Goal: Information Seeking & Learning: Compare options

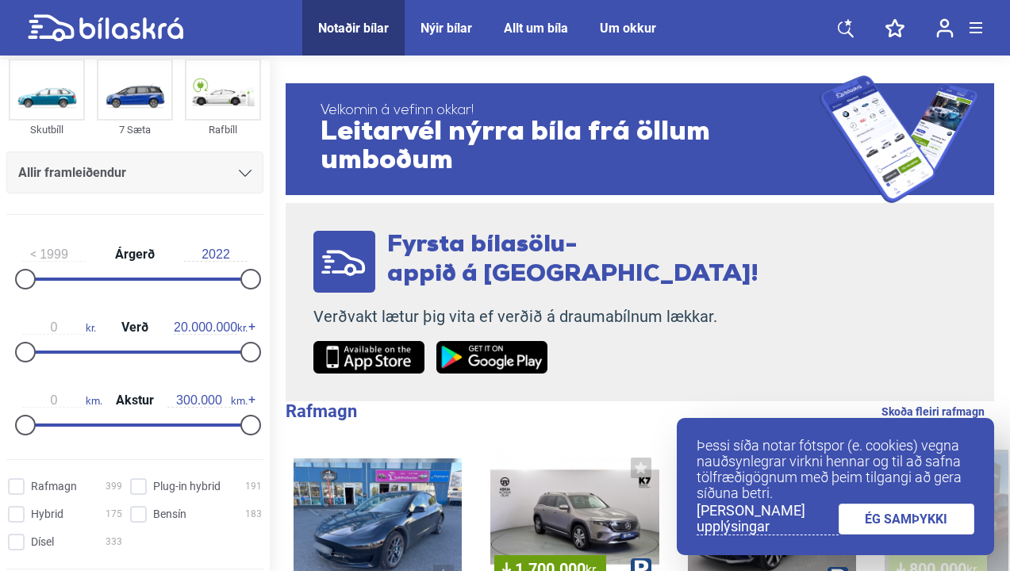
scroll to position [129, 0]
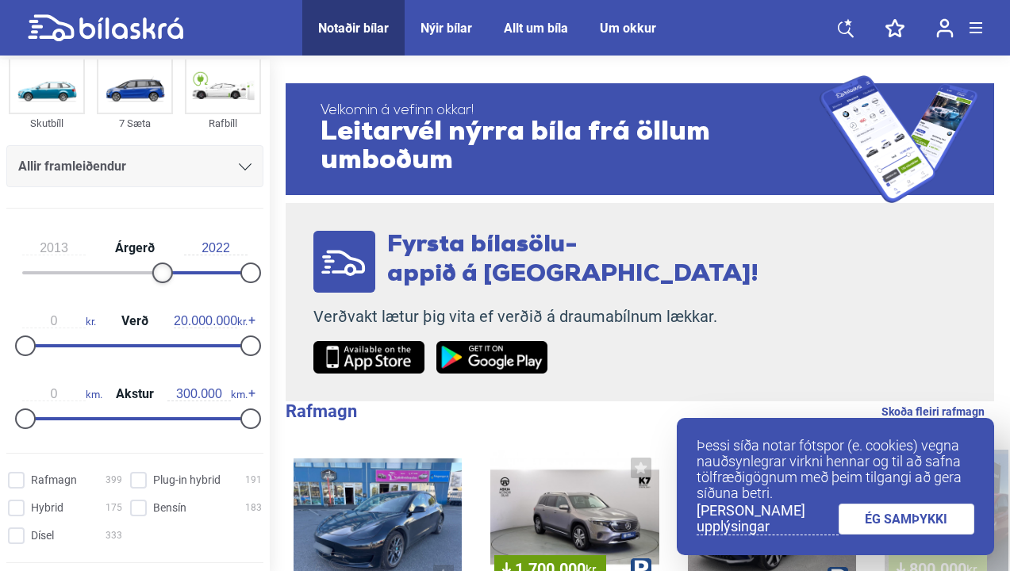
type input "2014"
drag, startPoint x: 22, startPoint y: 273, endPoint x: 163, endPoint y: 275, distance: 141.3
click at [163, 275] on div at bounding box center [172, 273] width 21 height 21
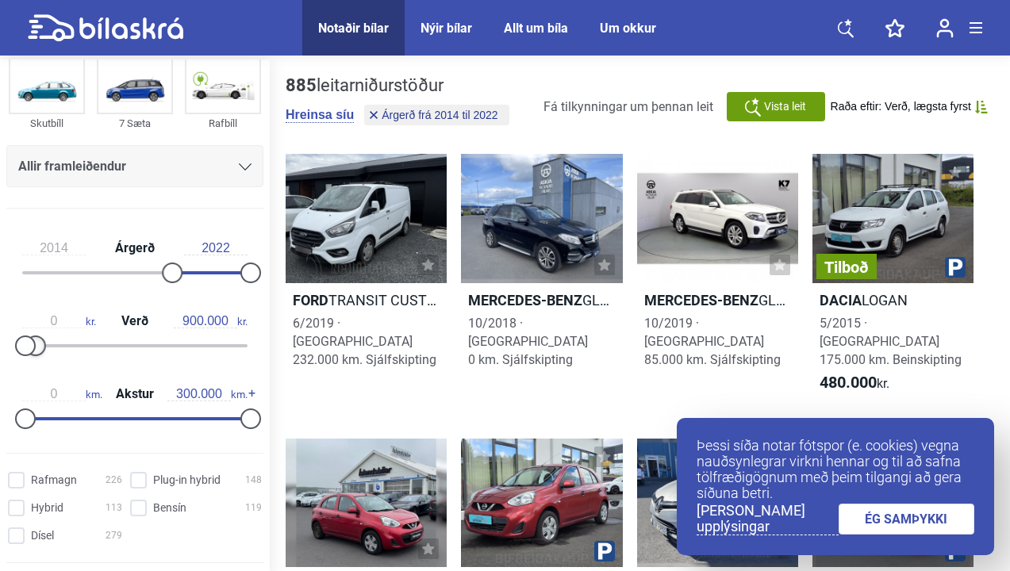
type input "1.000.000"
drag, startPoint x: 244, startPoint y: 360, endPoint x: 35, endPoint y: 355, distance: 208.8
click at [35, 348] on div at bounding box center [134, 345] width 225 height 3
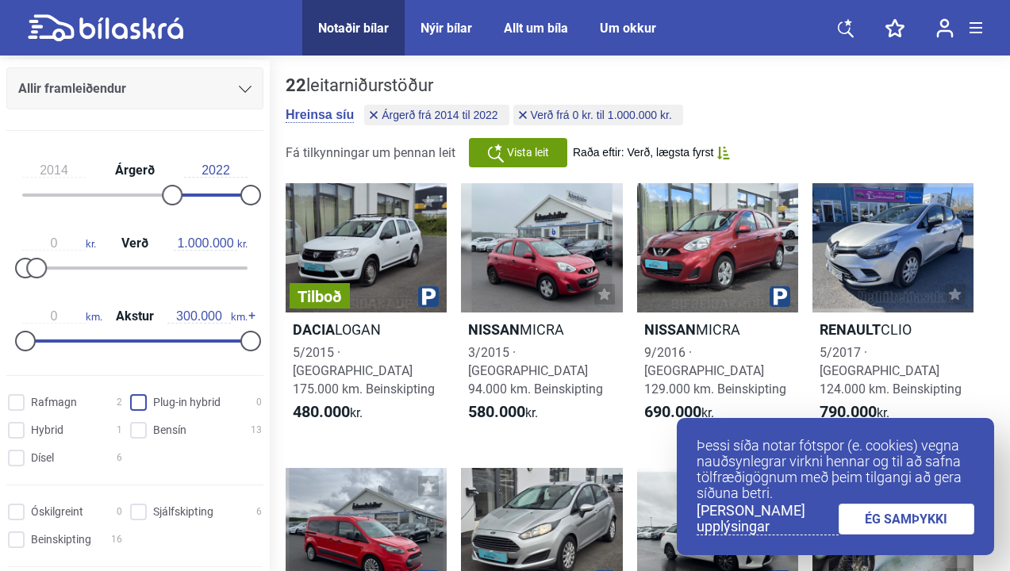
scroll to position [209, 0]
type input "130.000"
drag, startPoint x: 243, startPoint y: 352, endPoint x: 121, endPoint y: 352, distance: 122.2
click at [121, 350] on div at bounding box center [123, 339] width 21 height 21
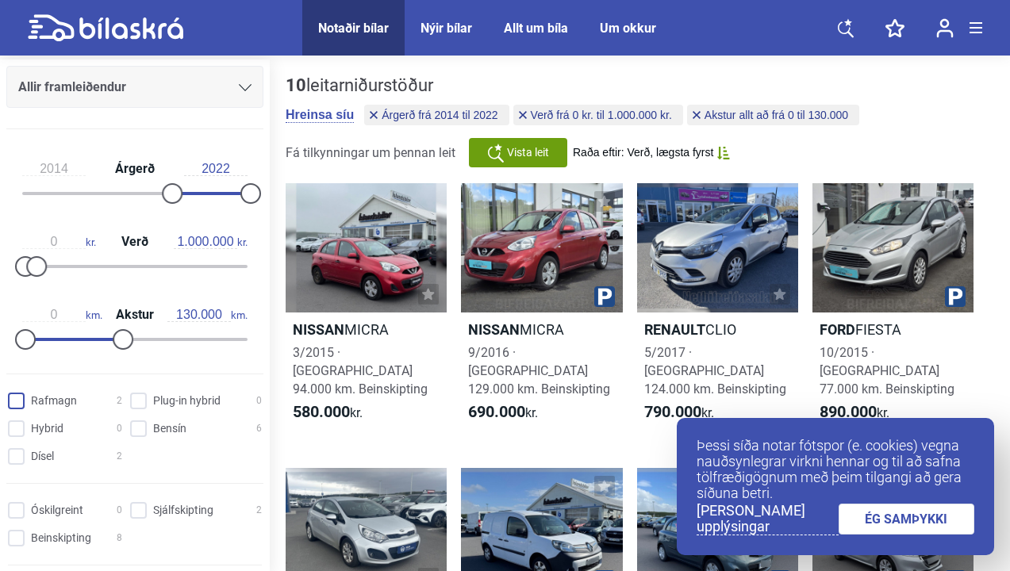
click at [25, 410] on input "Rafmagn 2" at bounding box center [67, 402] width 114 height 17
checkbox input "true"
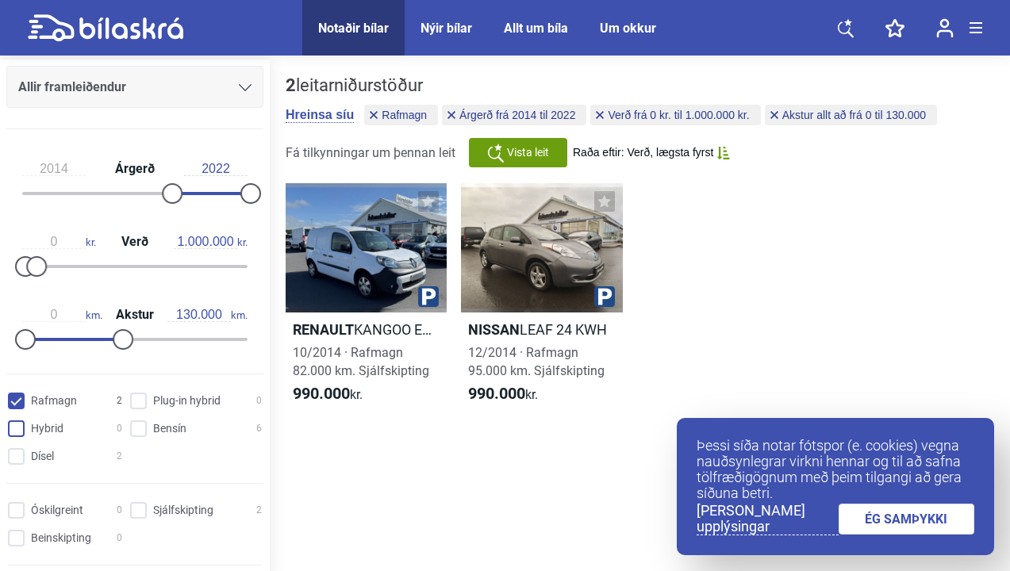
click at [21, 438] on input "Hybrid 0" at bounding box center [67, 429] width 114 height 17
checkbox input "true"
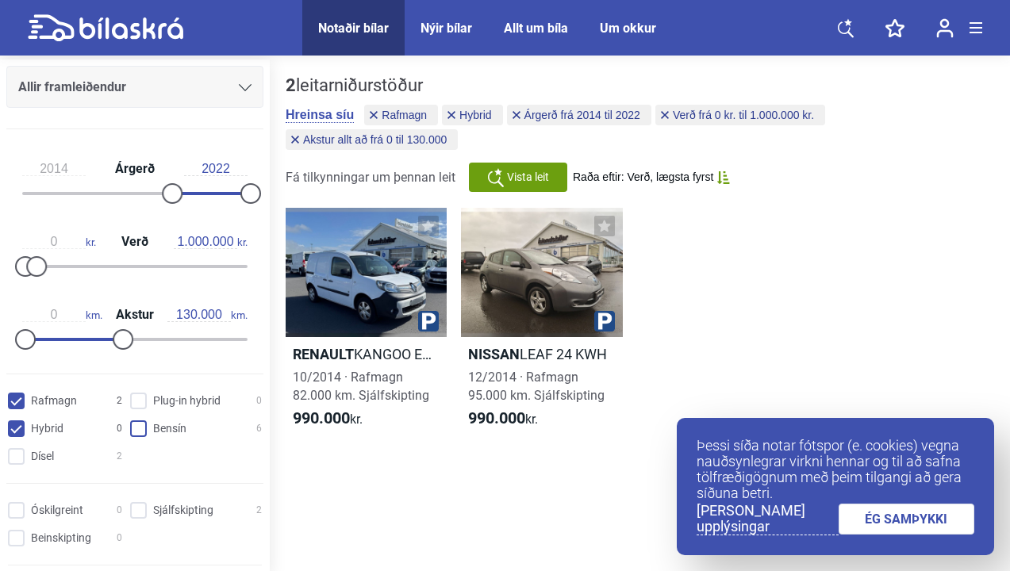
click at [136, 438] on input "Bensín 6" at bounding box center [199, 429] width 132 height 17
checkbox input "true"
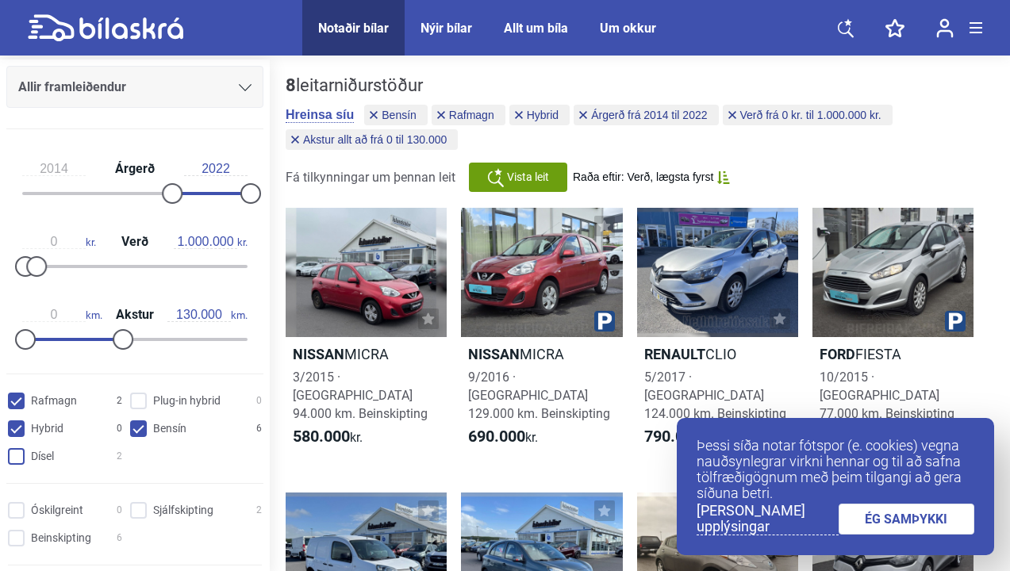
click at [20, 466] on input "Dísel 2" at bounding box center [67, 457] width 114 height 17
checkbox input "true"
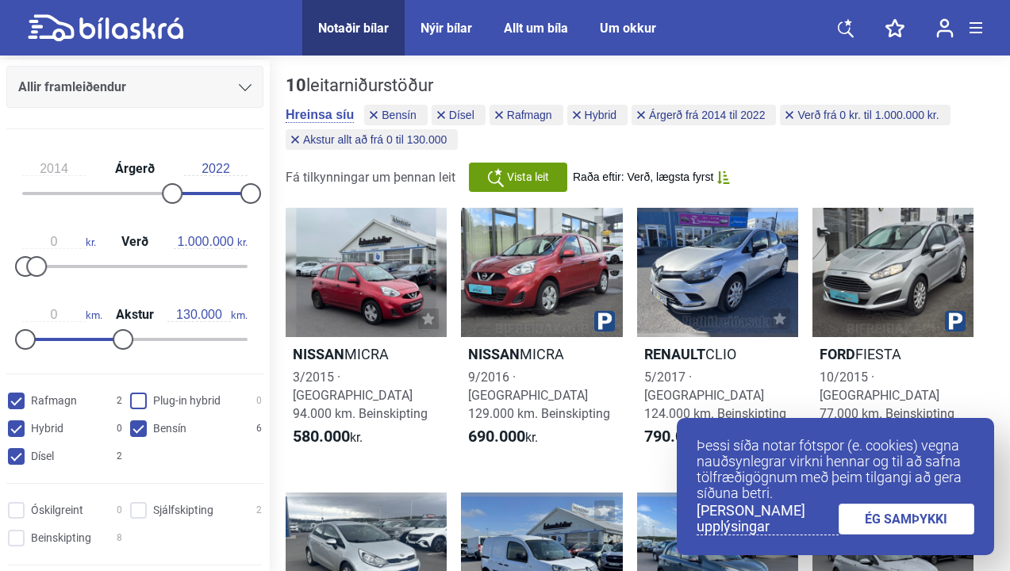
click at [137, 410] on hybrid "Plug-in hybrid 0" at bounding box center [199, 402] width 132 height 17
checkbox hybrid "false"
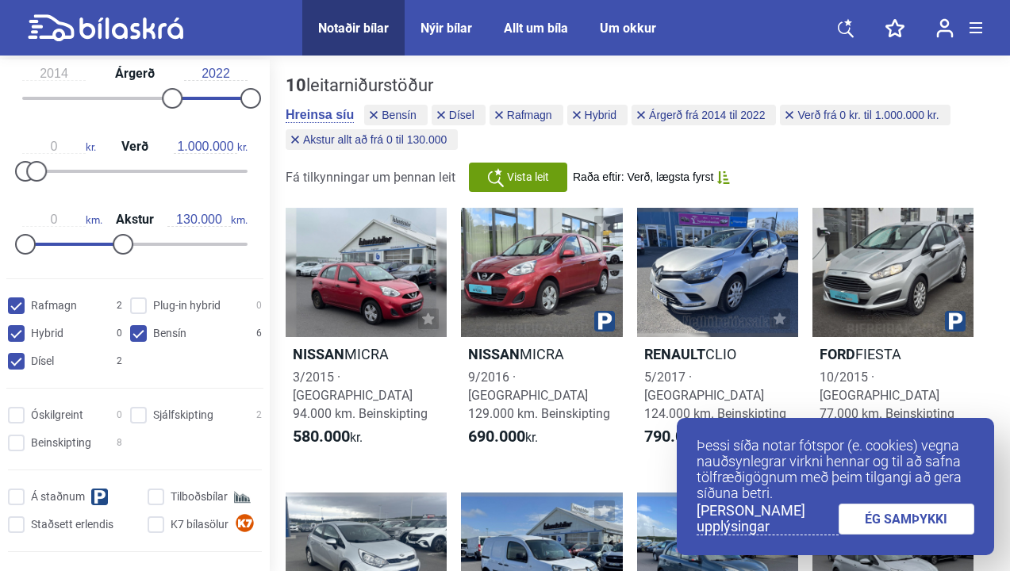
scroll to position [306, 0]
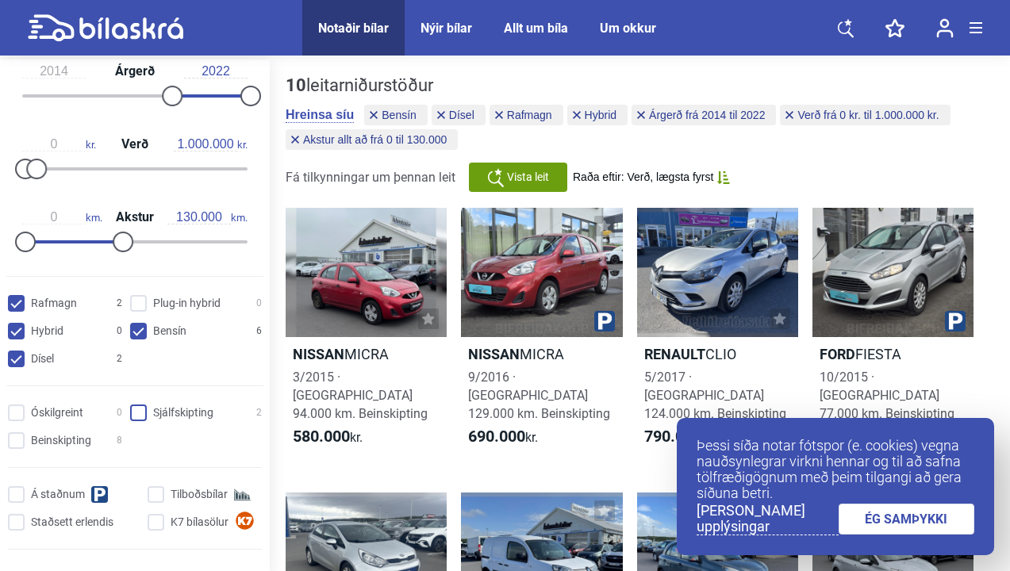
click at [135, 418] on input "Sjálfskipting 2" at bounding box center [199, 414] width 132 height 17
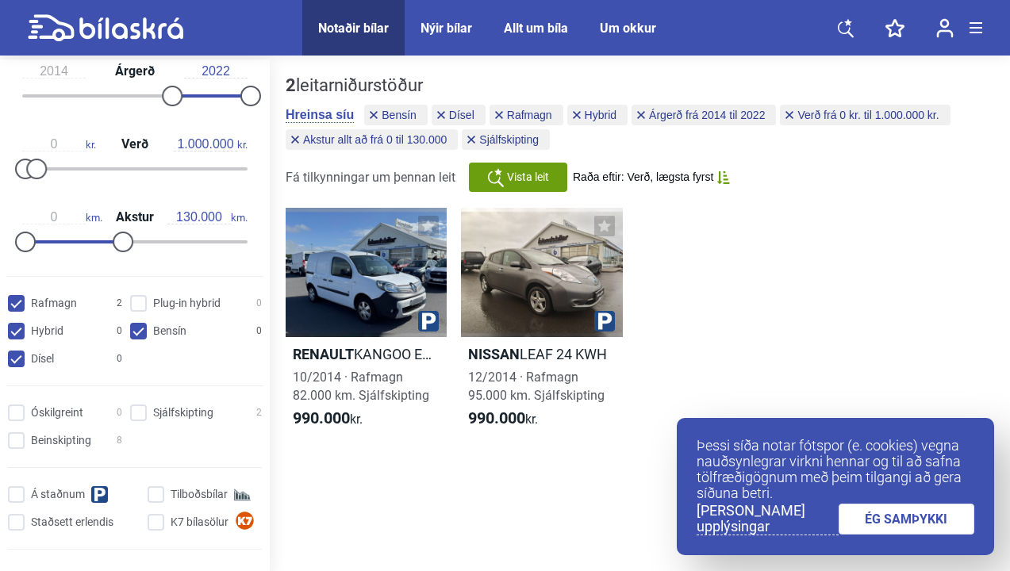
checkbox input "false"
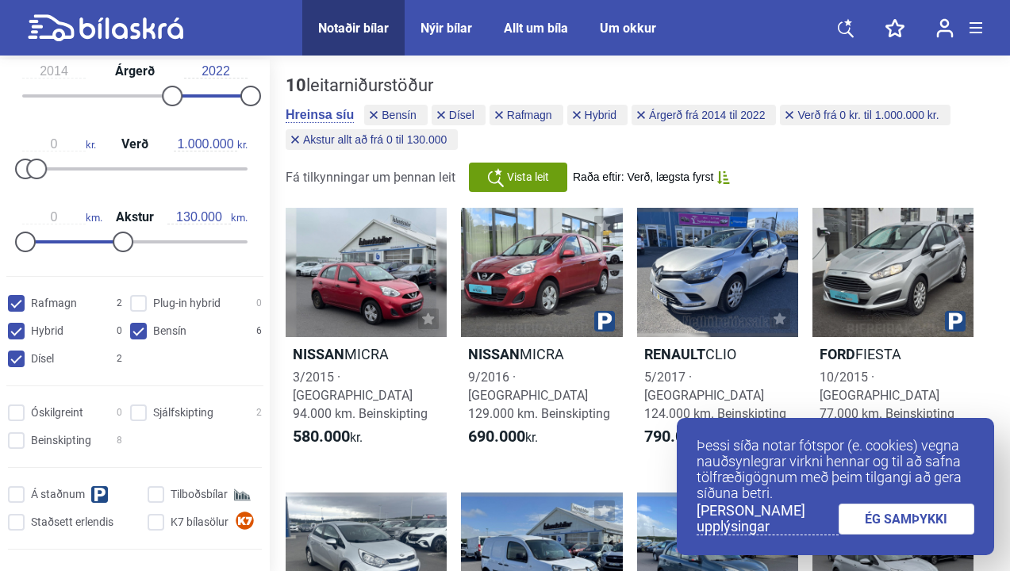
click at [22, 313] on input "Rafmagn 2" at bounding box center [67, 304] width 114 height 17
checkbox input "false"
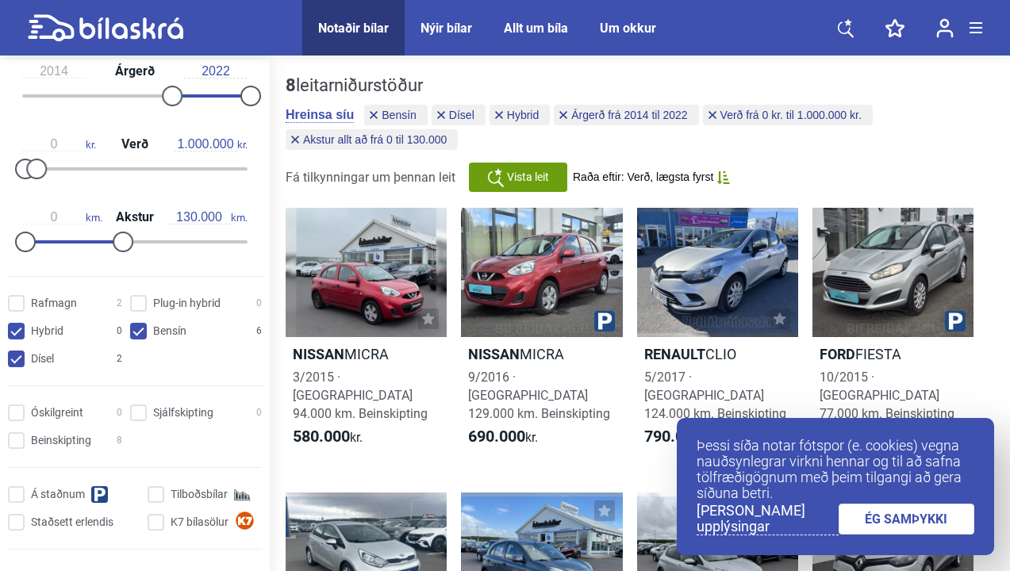
click at [908, 510] on link "ÉG SAMÞYKKI" at bounding box center [907, 519] width 137 height 31
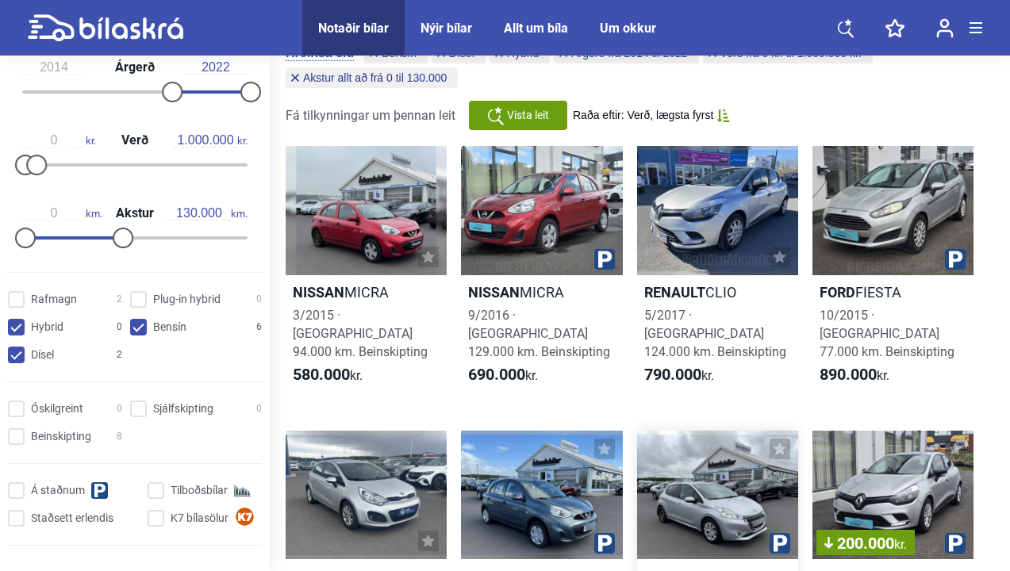
scroll to position [62, 0]
click at [133, 418] on input "Sjálfskipting 0" at bounding box center [199, 410] width 132 height 17
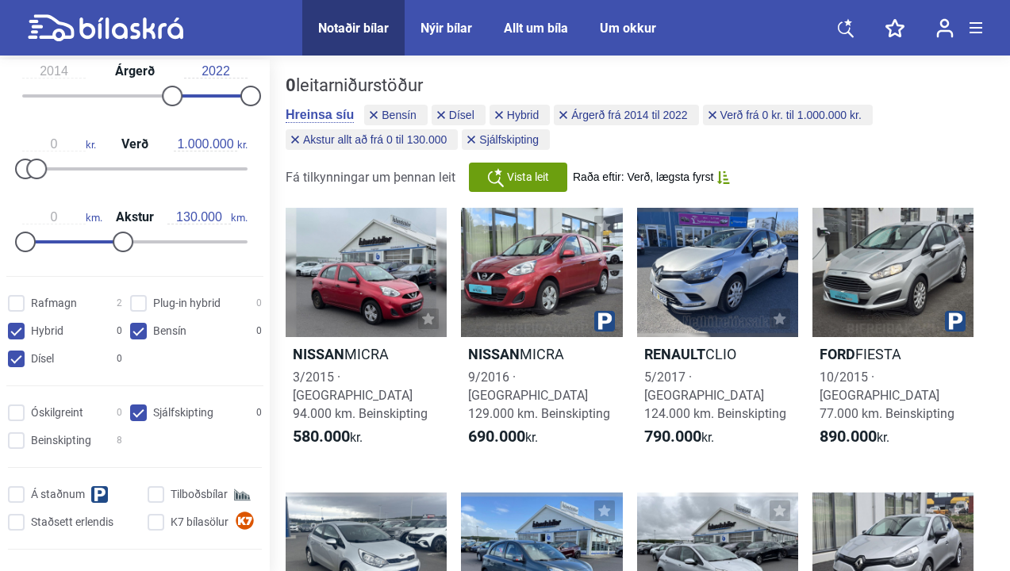
click at [510, 186] on span "Vista leit" at bounding box center [528, 177] width 42 height 17
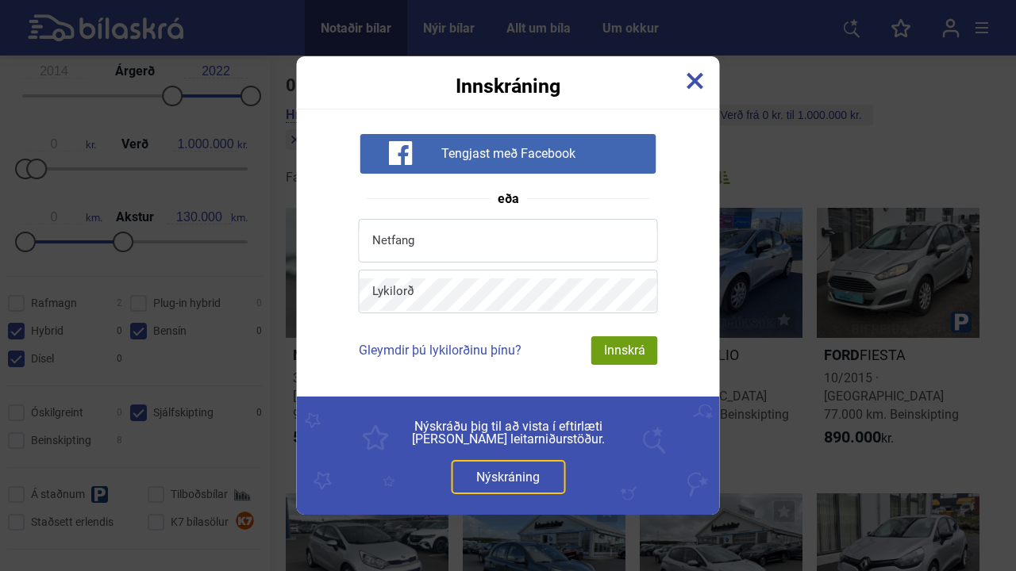
click at [640, 355] on div "Innskrá" at bounding box center [624, 350] width 67 height 29
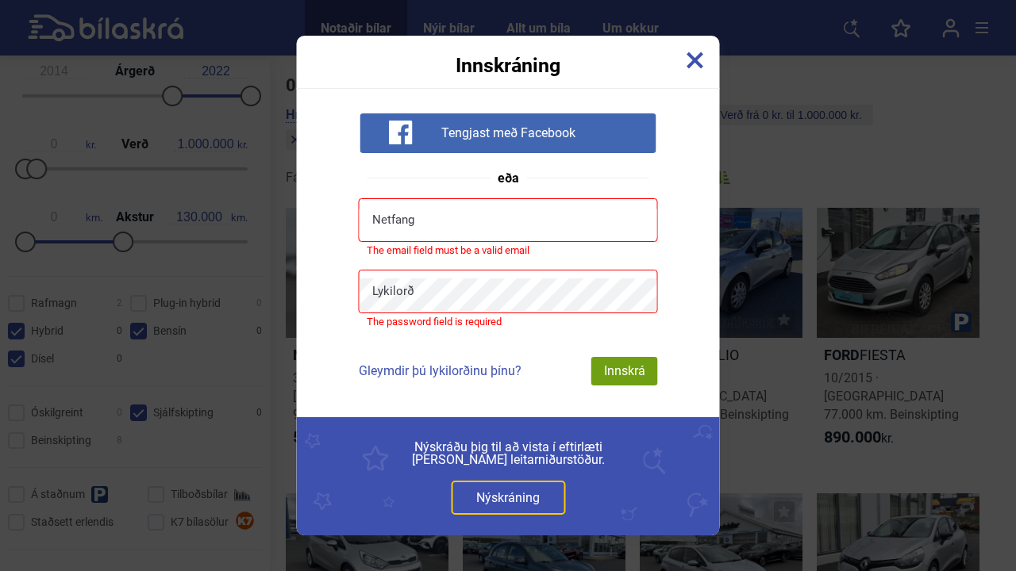
click at [688, 64] on img at bounding box center [694, 60] width 17 height 17
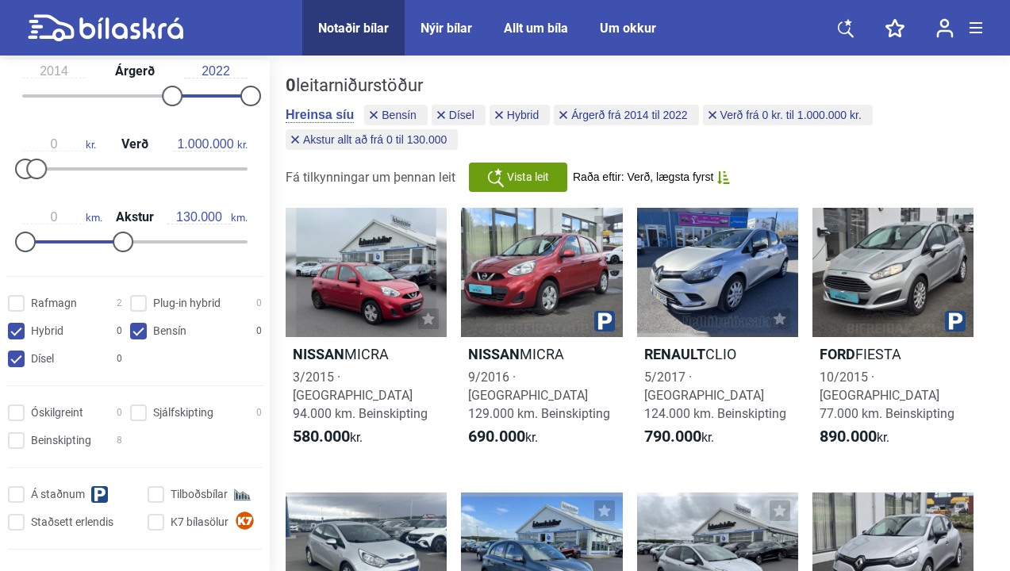
scroll to position [62, 0]
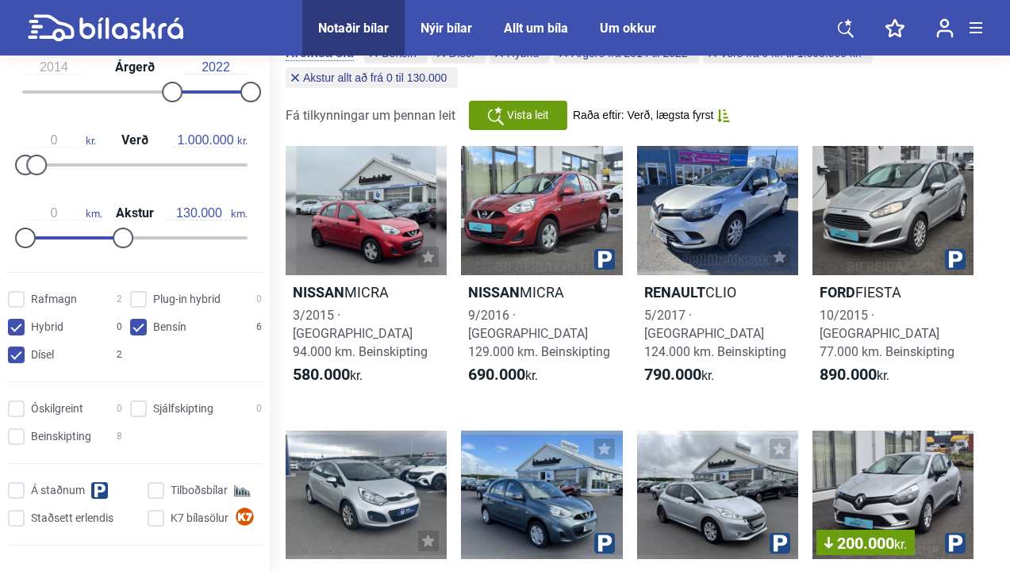
click at [134, 432] on div "Óskilgreint 0 Sjálfskipting 0 Beinskipting 8 Á staðnum Tilboðsbílar Staðsett er…" at bounding box center [135, 476] width 270 height 163
click at [133, 418] on input "Sjálfskipting 0" at bounding box center [199, 410] width 132 height 17
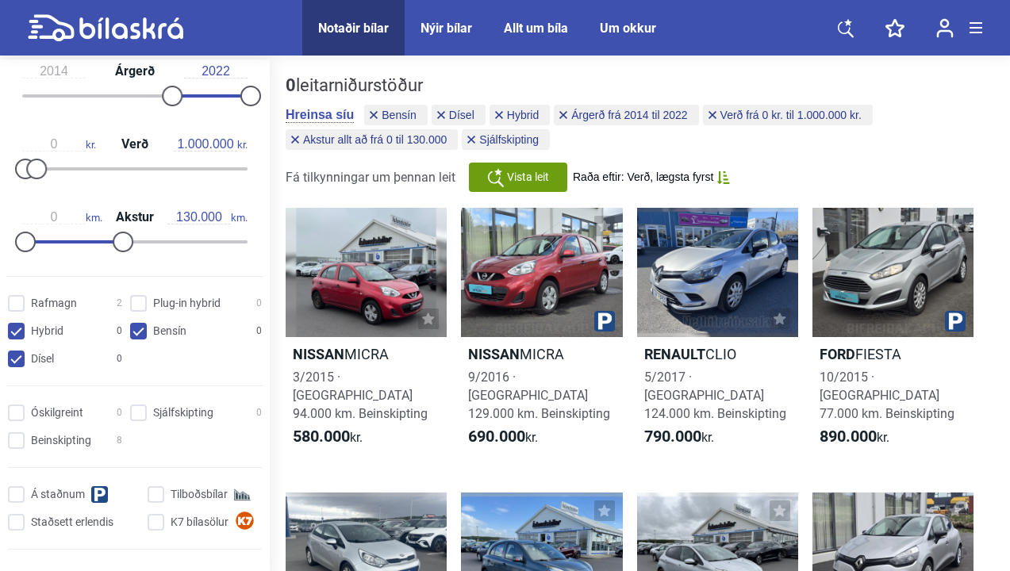
checkbox input "false"
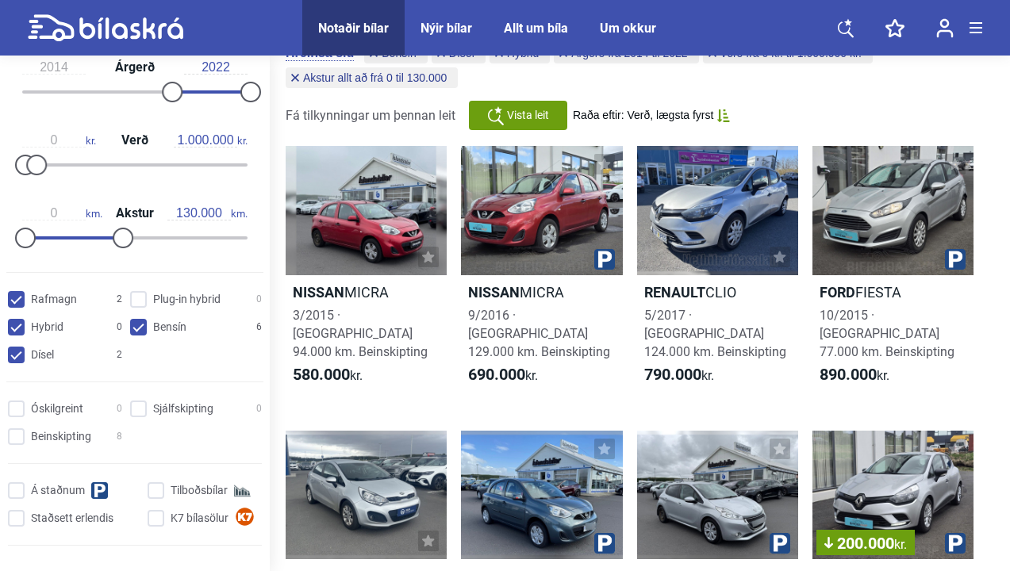
checkbox input "true"
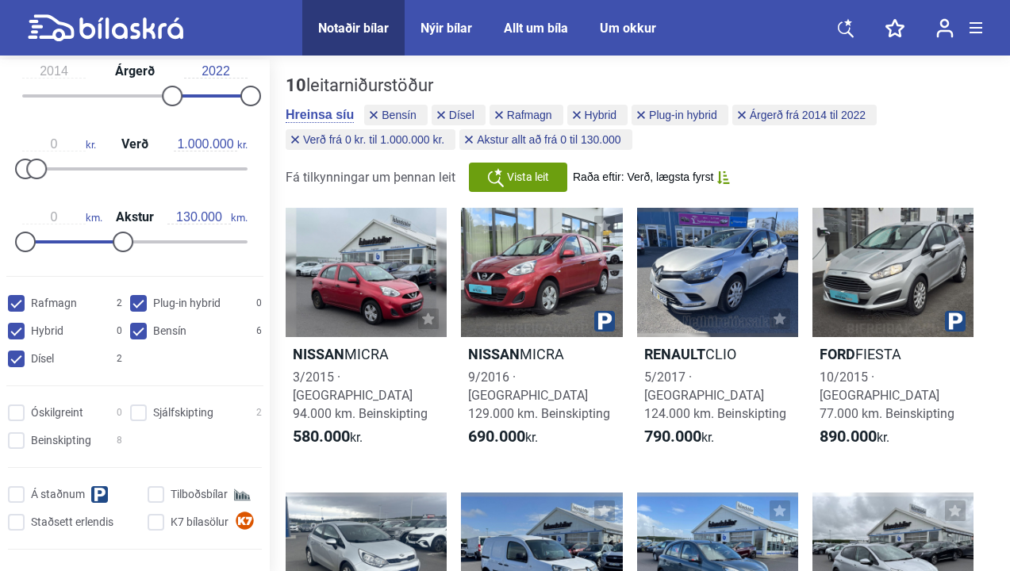
checkbox hybrid "false"
checkbox input "false"
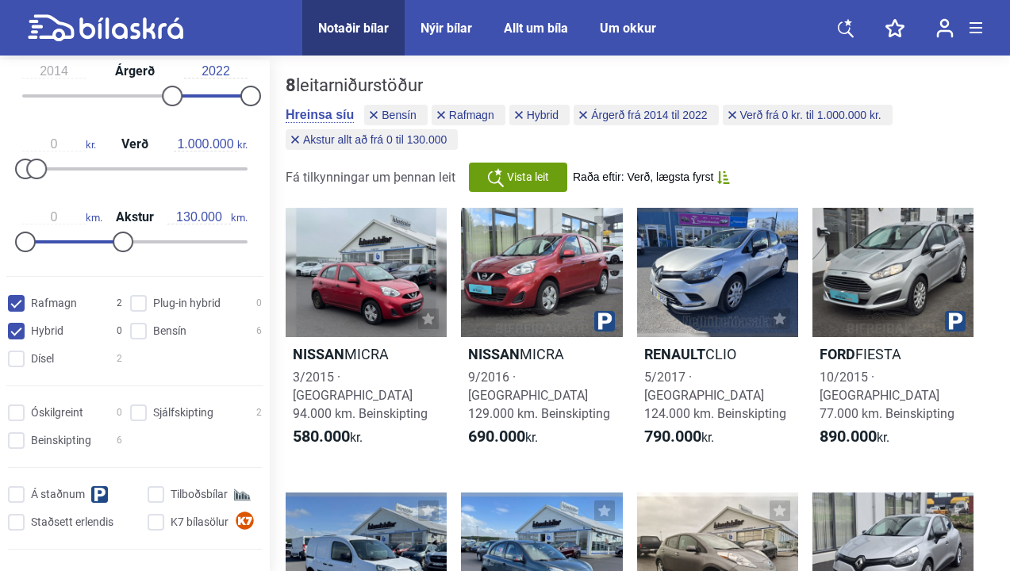
checkbox input "false"
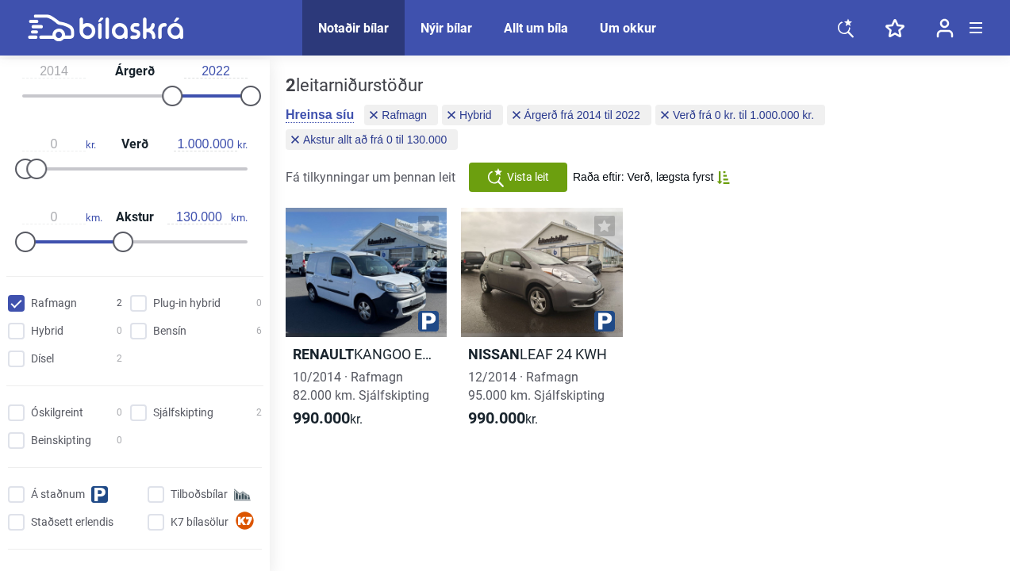
checkbox input "false"
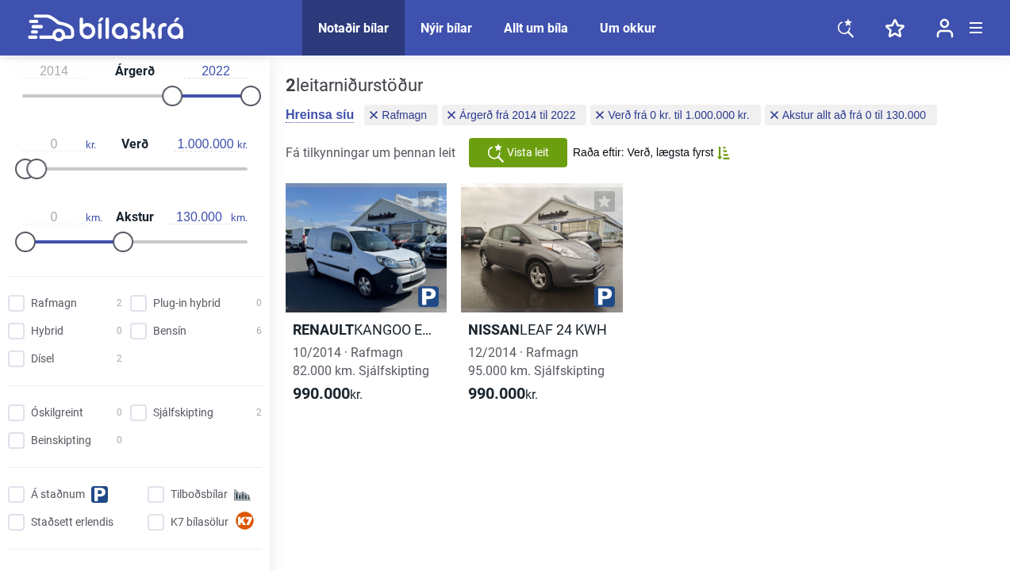
checkbox input "false"
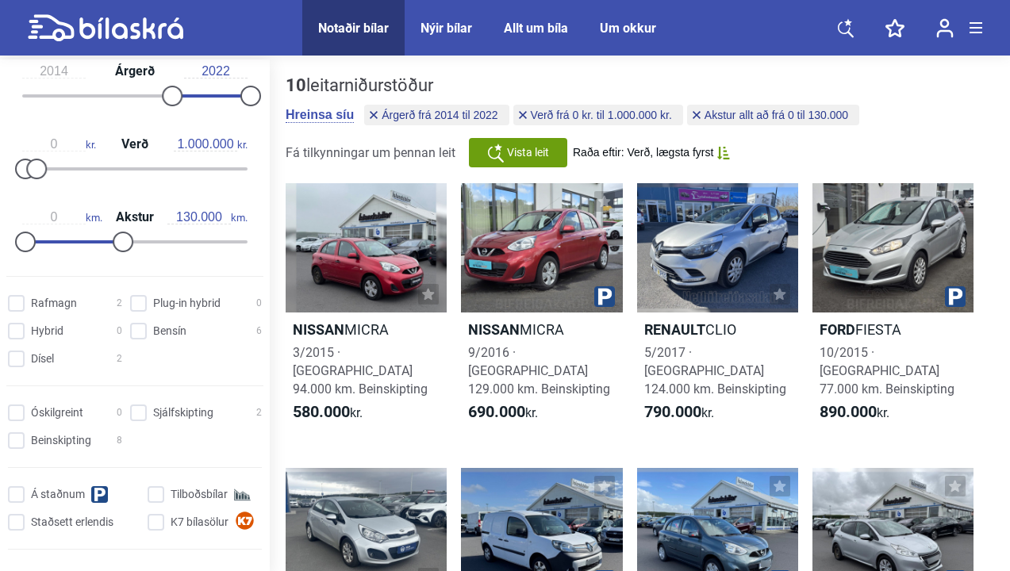
type input "300.000"
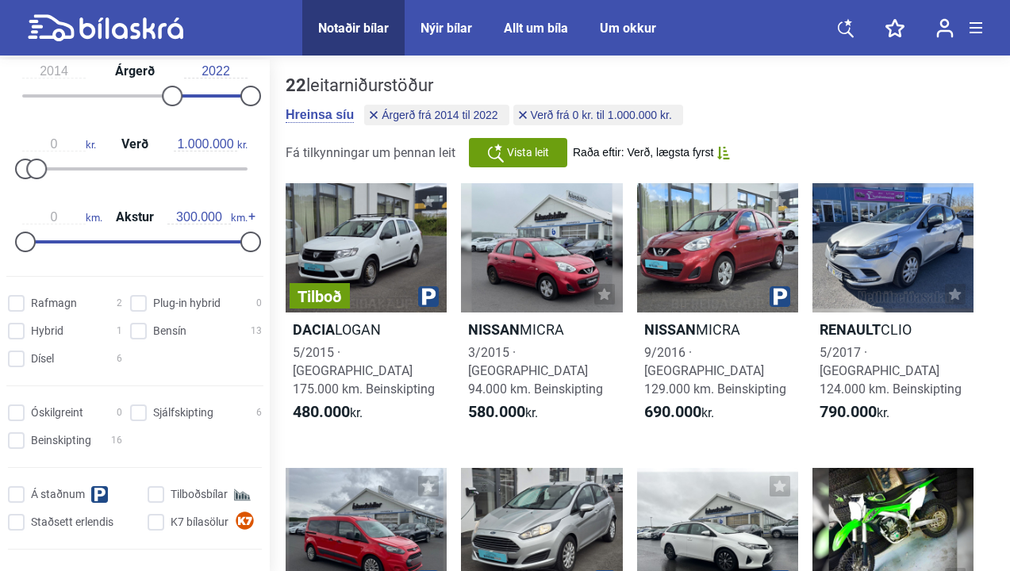
type input "20.000.000"
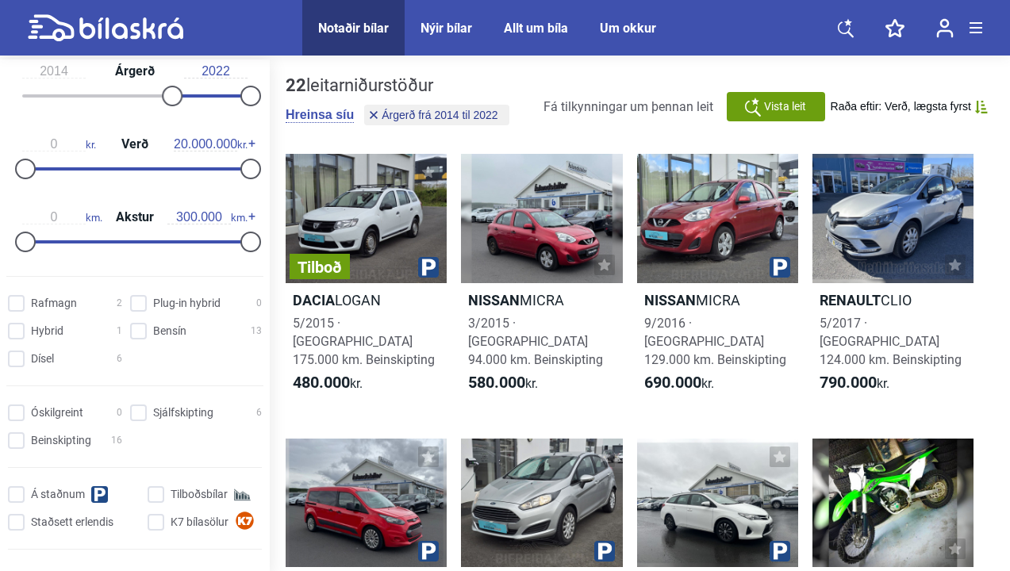
type input "1999"
